Goal: Task Accomplishment & Management: Use online tool/utility

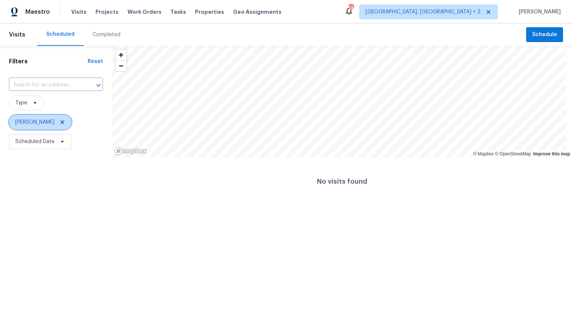
click at [59, 124] on icon at bounding box center [62, 122] width 6 height 6
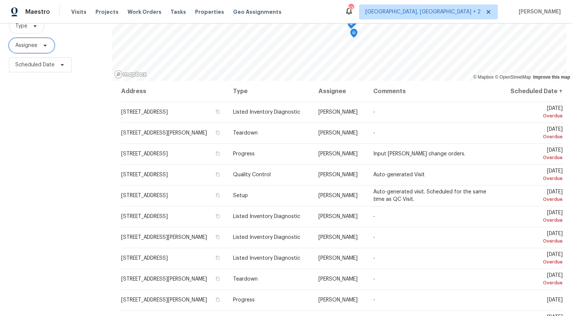
scroll to position [100, 0]
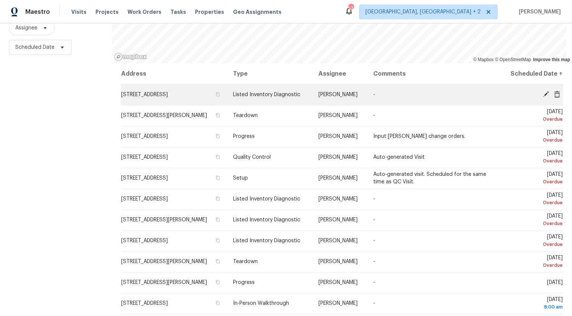
click at [543, 94] on icon at bounding box center [546, 94] width 6 height 6
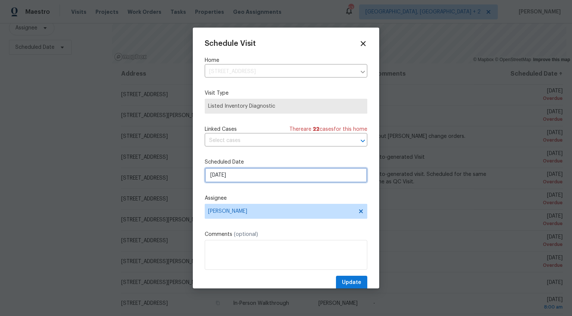
click at [220, 174] on input "8/26/2025" at bounding box center [286, 175] width 162 height 15
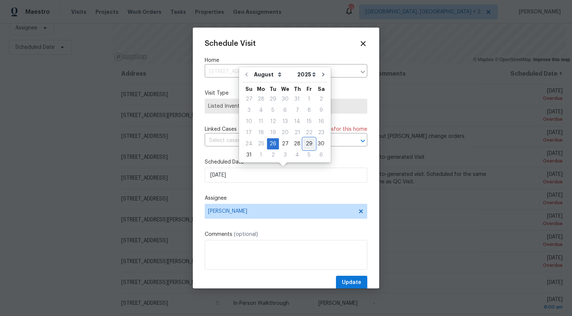
click at [304, 142] on div "29" at bounding box center [309, 144] width 12 height 10
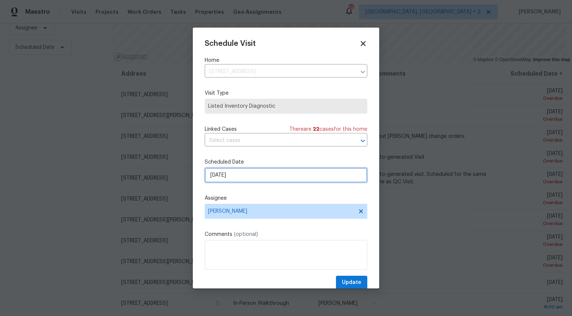
click at [221, 176] on input "8/29/2025" at bounding box center [286, 175] width 162 height 15
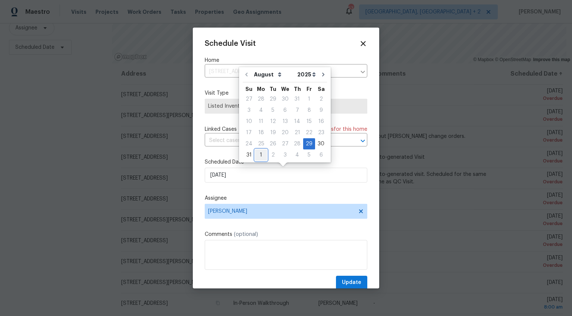
click at [257, 153] on div "1" at bounding box center [261, 155] width 12 height 10
type input "9/1/2025"
select select "8"
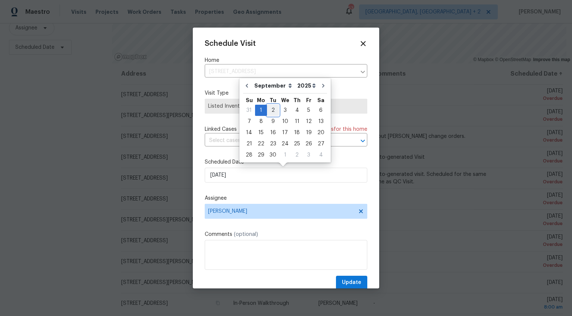
click at [270, 110] on div "2" at bounding box center [273, 110] width 12 height 10
type input "9/2/2025"
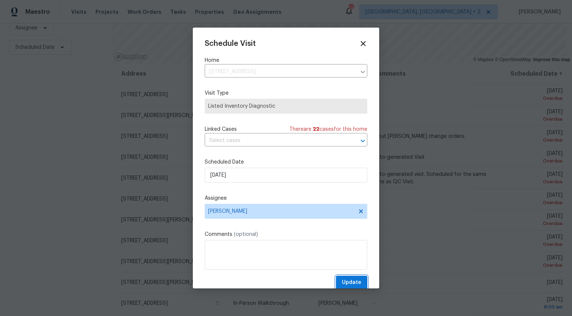
click at [348, 280] on span "Update" at bounding box center [351, 282] width 19 height 9
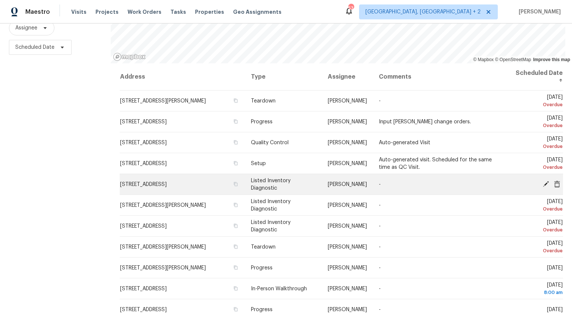
click at [543, 181] on icon at bounding box center [546, 184] width 6 height 6
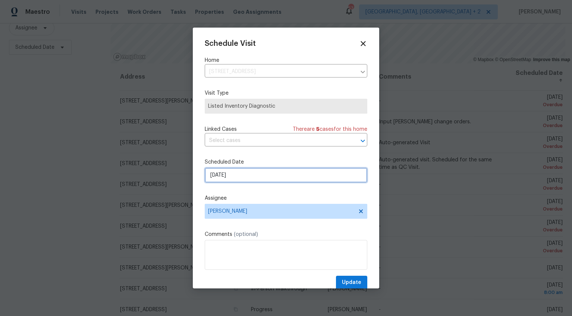
click at [219, 174] on input "8/28/2025" at bounding box center [286, 175] width 162 height 15
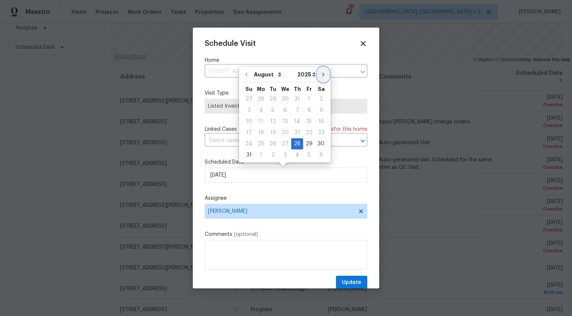
click at [321, 76] on icon "Go to next month" at bounding box center [323, 75] width 6 height 6
type input "9/28/2025"
select select "8"
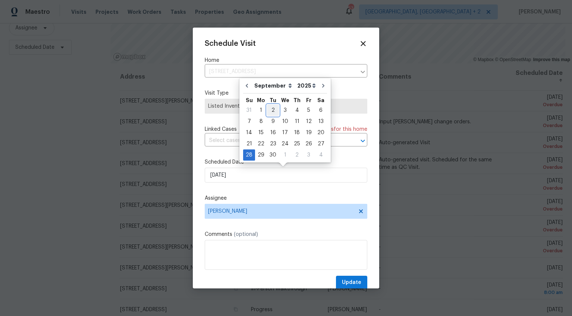
click at [269, 109] on div "2" at bounding box center [273, 110] width 12 height 10
type input "9/2/2025"
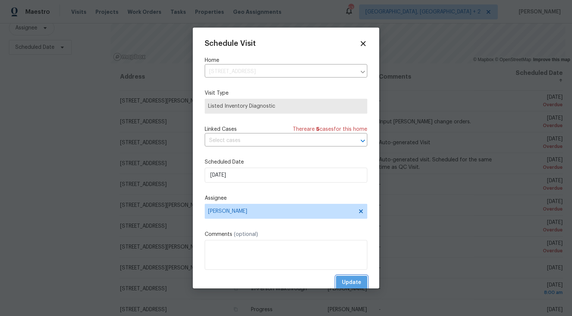
click at [350, 280] on span "Update" at bounding box center [351, 282] width 19 height 9
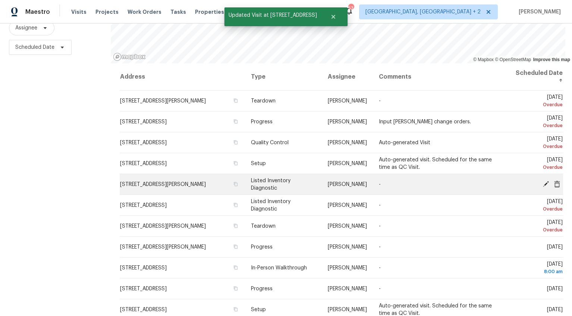
click at [543, 181] on icon at bounding box center [546, 184] width 6 height 6
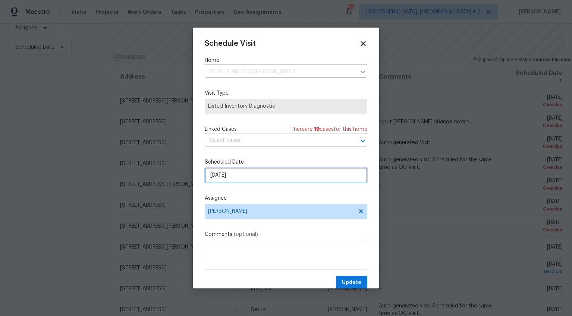
click at [218, 176] on input "8/28/2025" at bounding box center [286, 175] width 162 height 15
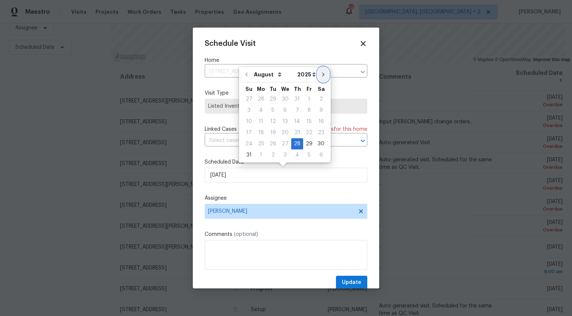
click at [320, 73] on icon "Go to next month" at bounding box center [323, 75] width 6 height 6
type input "9/28/2025"
select select "8"
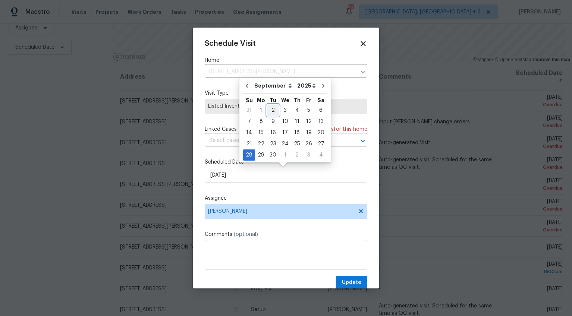
click at [271, 108] on div "2" at bounding box center [273, 110] width 12 height 10
type input "9/2/2025"
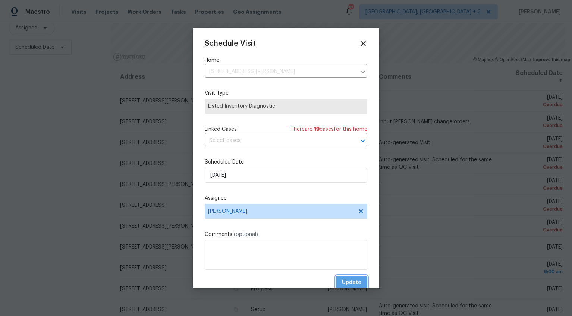
click at [347, 284] on span "Update" at bounding box center [351, 282] width 19 height 9
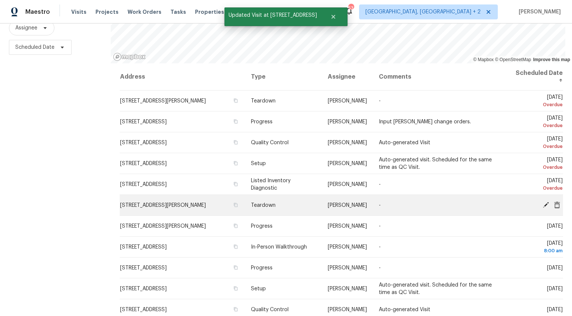
click at [543, 202] on icon at bounding box center [546, 205] width 6 height 6
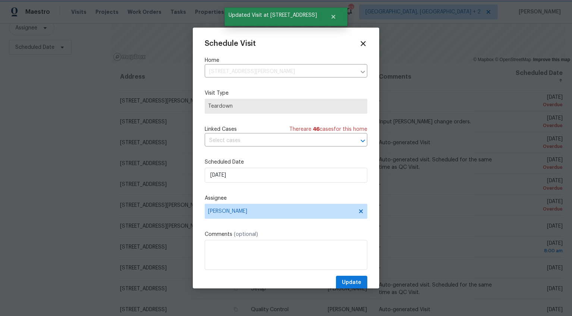
click at [97, 129] on div at bounding box center [286, 158] width 572 height 316
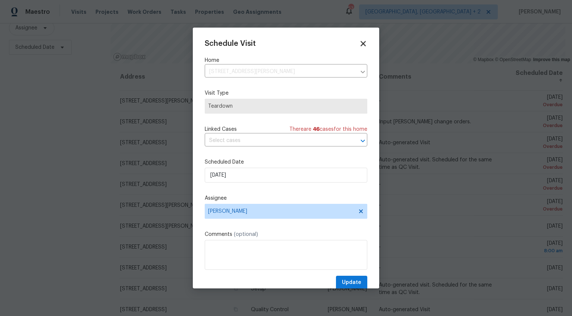
click at [360, 44] on icon at bounding box center [362, 43] width 5 height 5
